Goal: Task Accomplishment & Management: Manage account settings

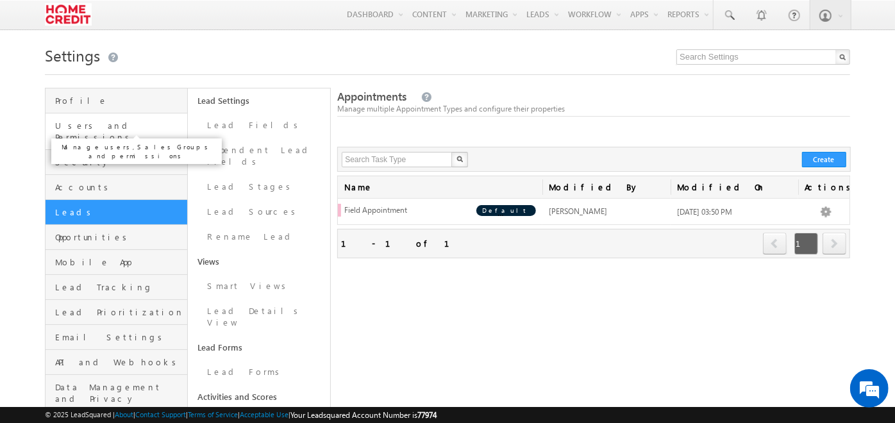
click at [123, 124] on span "Users and Permissions" at bounding box center [119, 131] width 129 height 23
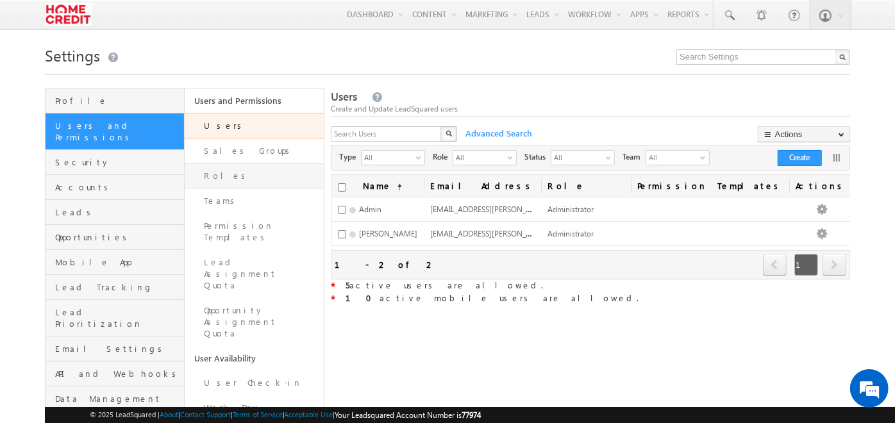
click at [261, 176] on link "Roles" at bounding box center [254, 176] width 139 height 25
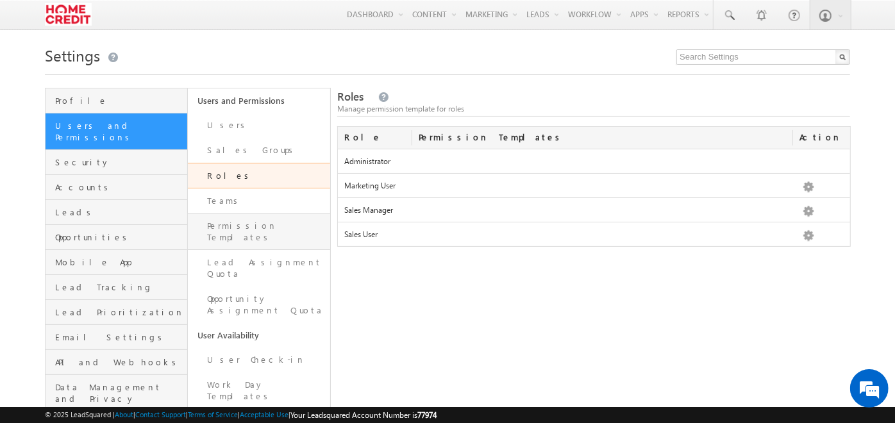
click at [257, 218] on link "Permission Templates" at bounding box center [259, 232] width 142 height 37
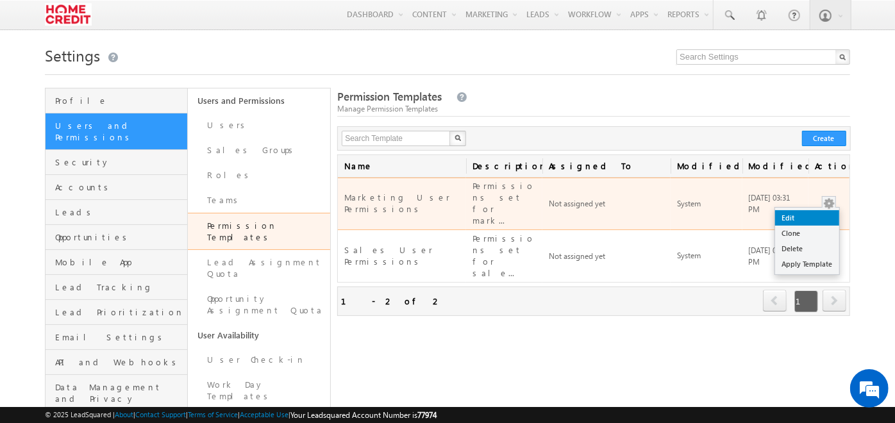
click at [817, 210] on link "Edit" at bounding box center [807, 217] width 64 height 15
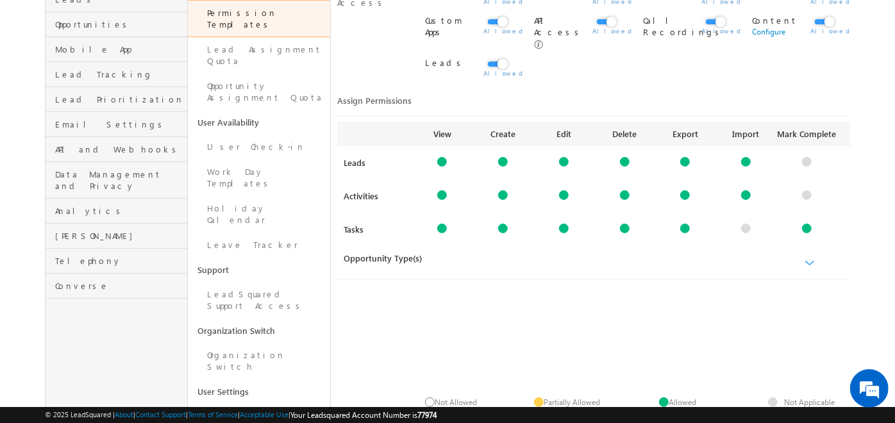
scroll to position [214, 0]
click at [495, 272] on div "View Create Edit Delete Export Import Mark Complete Leads Configure" at bounding box center [593, 255] width 513 height 275
click at [445, 157] on div at bounding box center [442, 162] width 10 height 10
click at [445, 170] on link "Configure" at bounding box center [442, 175] width 33 height 10
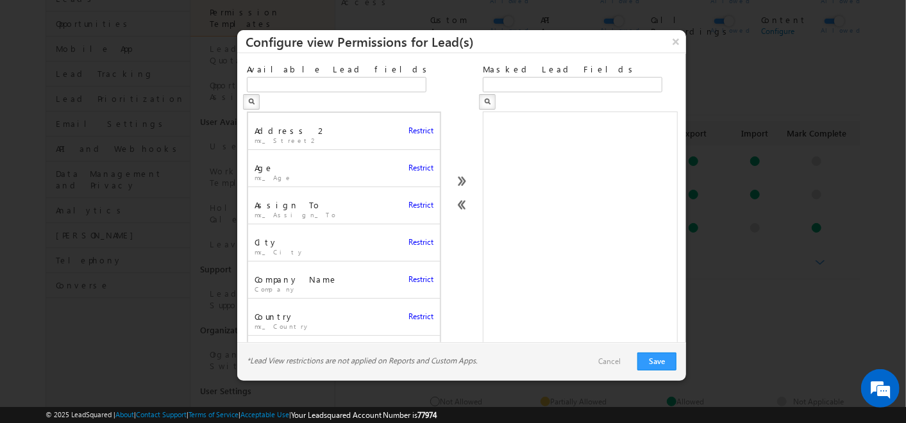
click at [409, 125] on span "Restrict" at bounding box center [421, 131] width 25 height 12
click at [661, 127] on icon at bounding box center [665, 131] width 9 height 9
drag, startPoint x: 650, startPoint y: 114, endPoint x: 620, endPoint y: 47, distance: 72.6
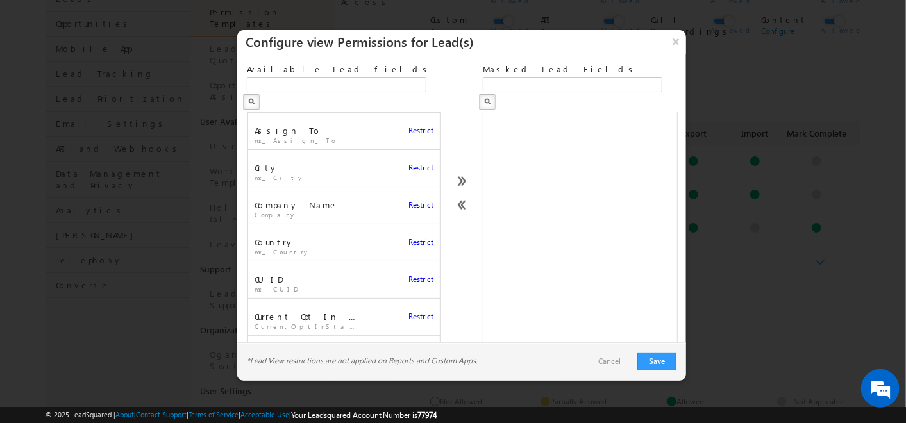
click at [620, 47] on h3 "Configure view Permissions for Lead(s)" at bounding box center [466, 41] width 441 height 22
click at [682, 38] on button "×" at bounding box center [675, 41] width 21 height 22
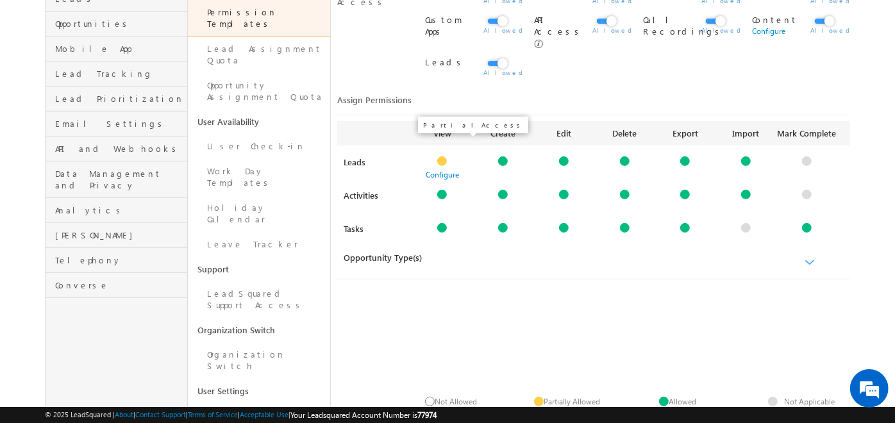
click at [441, 157] on div at bounding box center [442, 162] width 10 height 10
click at [520, 311] on div "View Create Edit Delete Export Import Mark Complete Leads Configure" at bounding box center [593, 255] width 513 height 275
